Goal: Use online tool/utility

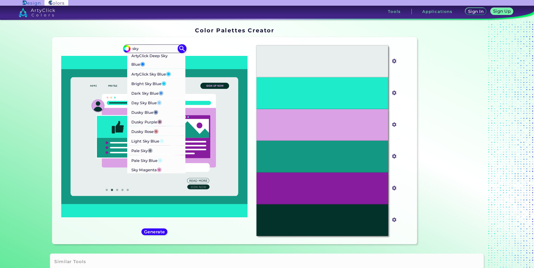
type input "sky"
click at [164, 58] on p "ArtyClick Deep Sky Blue ◉" at bounding box center [157, 61] width 50 height 16
type input "#007fff"
type input "#007FFF"
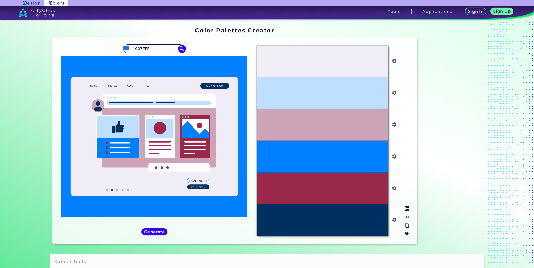
click at [315, 155] on p "#007FFF" at bounding box center [322, 157] width 17 height 6
click at [177, 67] on icon at bounding box center [154, 136] width 186 height 161
click at [394, 156] on input "#007fff" at bounding box center [393, 156] width 6 height 6
click at [333, 150] on div "#007FFF" at bounding box center [322, 157] width 131 height 32
click at [308, 159] on div "#007FFF" at bounding box center [322, 157] width 131 height 32
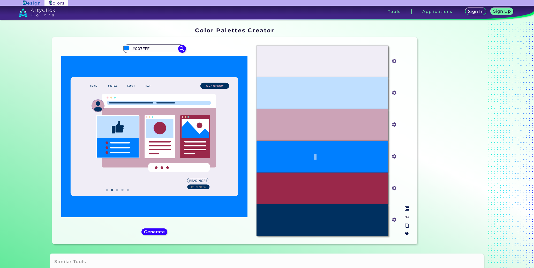
click at [308, 159] on div "#007FFF" at bounding box center [322, 157] width 131 height 32
click at [159, 232] on h5 "Generate" at bounding box center [155, 232] width 22 height 4
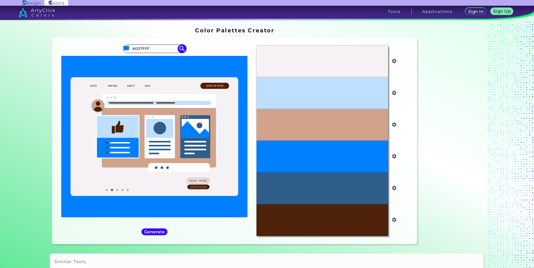
click at [143, 49] on input "#007FFF" at bounding box center [154, 48] width 48 height 7
drag, startPoint x: 149, startPoint y: 48, endPoint x: 135, endPoint y: 55, distance: 16.3
click at [135, 55] on div "#007fff #007FFF ArtyClick Deep Sky Blue ◉ ArtyClick Sky Blue ◉ Bright Sky Blue …" at bounding box center [154, 140] width 196 height 199
click at [40, 17] on img at bounding box center [37, 12] width 36 height 9
